Goal: Task Accomplishment & Management: Manage account settings

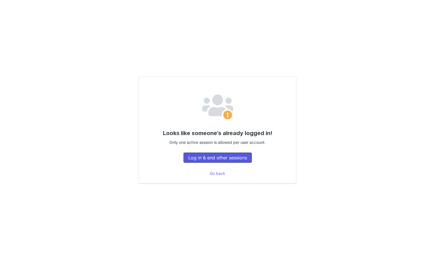
click at [207, 155] on button "Log in & end other sessions" at bounding box center [218, 158] width 68 height 10
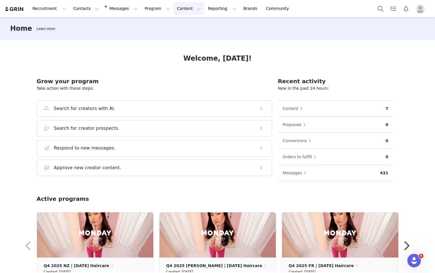
click at [174, 7] on button "Content Content" at bounding box center [189, 8] width 31 height 13
click at [171, 23] on p "Creator Content" at bounding box center [183, 25] width 32 height 6
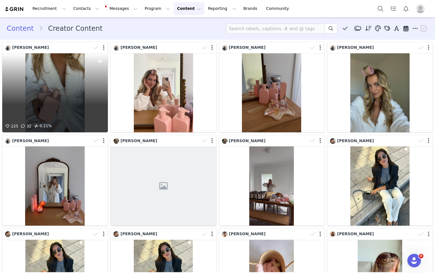
click at [54, 69] on div "225 32 0.21%" at bounding box center [55, 92] width 106 height 79
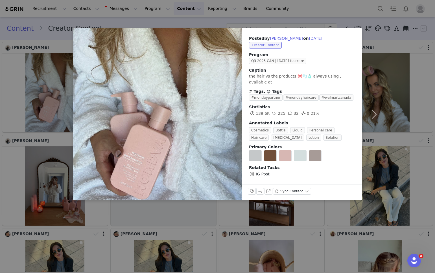
click at [370, 26] on div "Posted by [PERSON_NAME] on [DATE] Creator Content Program Q3 2025 CAN | [DATE] …" at bounding box center [217, 136] width 435 height 273
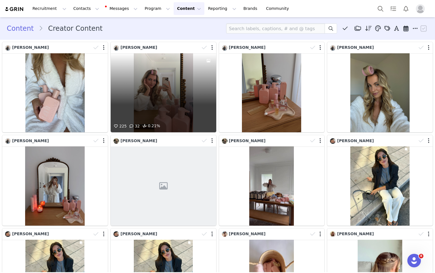
click at [165, 93] on div "225 32 0.21%" at bounding box center [164, 92] width 106 height 79
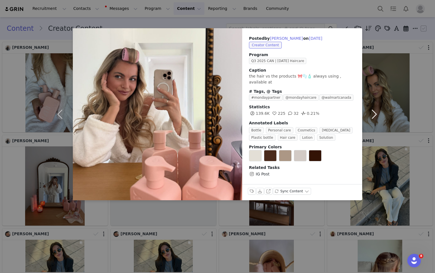
click at [378, 84] on button "button" at bounding box center [374, 114] width 24 height 172
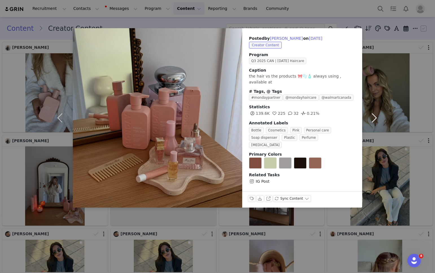
click at [375, 110] on button "button" at bounding box center [374, 118] width 24 height 180
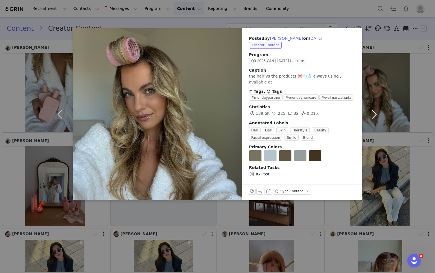
click at [375, 113] on button "button" at bounding box center [374, 114] width 24 height 172
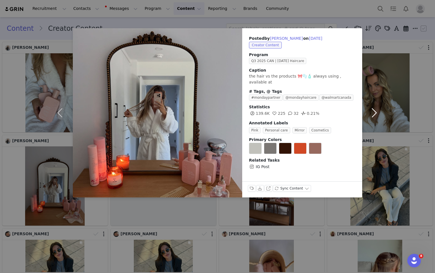
click at [374, 113] on button "button" at bounding box center [374, 112] width 24 height 169
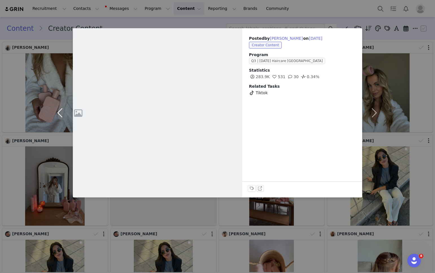
click at [60, 113] on button "button" at bounding box center [61, 112] width 24 height 169
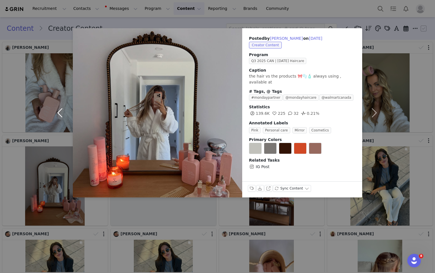
click at [60, 113] on button "button" at bounding box center [61, 112] width 24 height 169
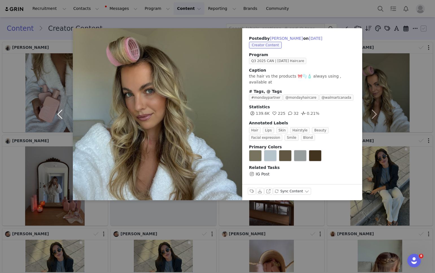
click at [60, 113] on button "button" at bounding box center [61, 114] width 24 height 172
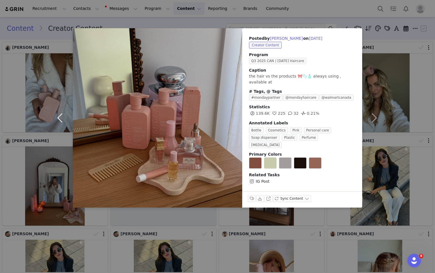
click at [60, 113] on button "button" at bounding box center [61, 118] width 24 height 180
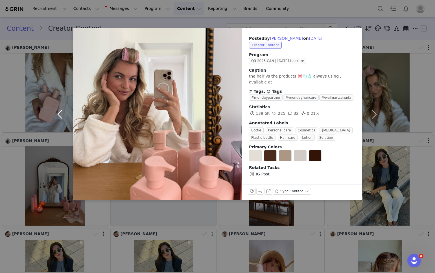
click at [60, 113] on button "button" at bounding box center [61, 114] width 24 height 172
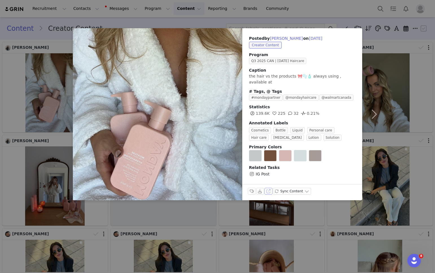
click at [267, 190] on button "View on Instagram" at bounding box center [269, 191] width 8 height 7
click at [272, 36] on button "[PERSON_NAME]" at bounding box center [286, 38] width 33 height 7
type input "[PERSON_NAME]"
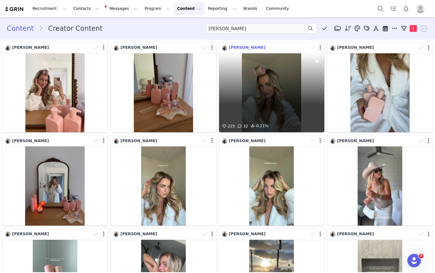
click at [229, 48] on span "[PERSON_NAME]" at bounding box center [247, 47] width 37 height 5
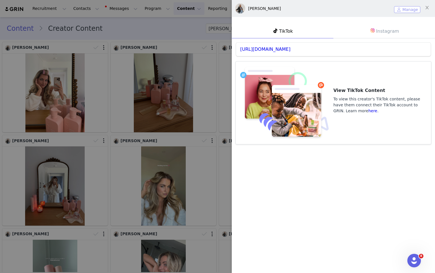
click at [403, 8] on button "Manage" at bounding box center [407, 9] width 26 height 7
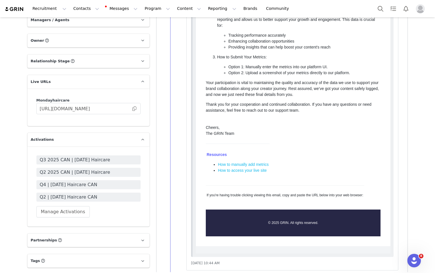
scroll to position [659, 0]
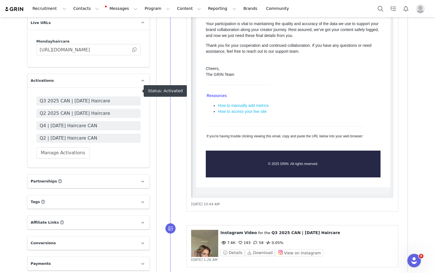
click at [111, 98] on span "Q3 2025 CAN | [DATE] Haircare" at bounding box center [88, 101] width 97 height 7
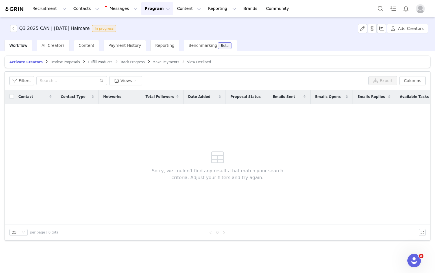
click at [127, 61] on span "Track Progress" at bounding box center [132, 62] width 24 height 4
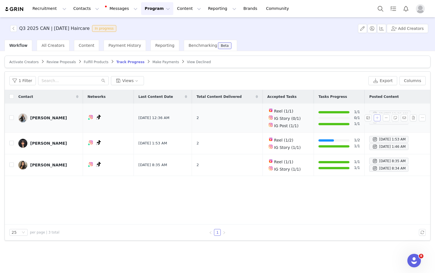
click at [376, 118] on button "button" at bounding box center [377, 118] width 7 height 7
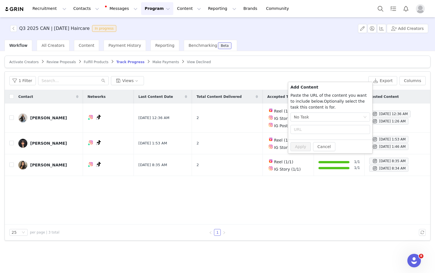
click at [270, 83] on div "1 Filter Views" at bounding box center [187, 80] width 357 height 9
